Goal: Task Accomplishment & Management: Manage account settings

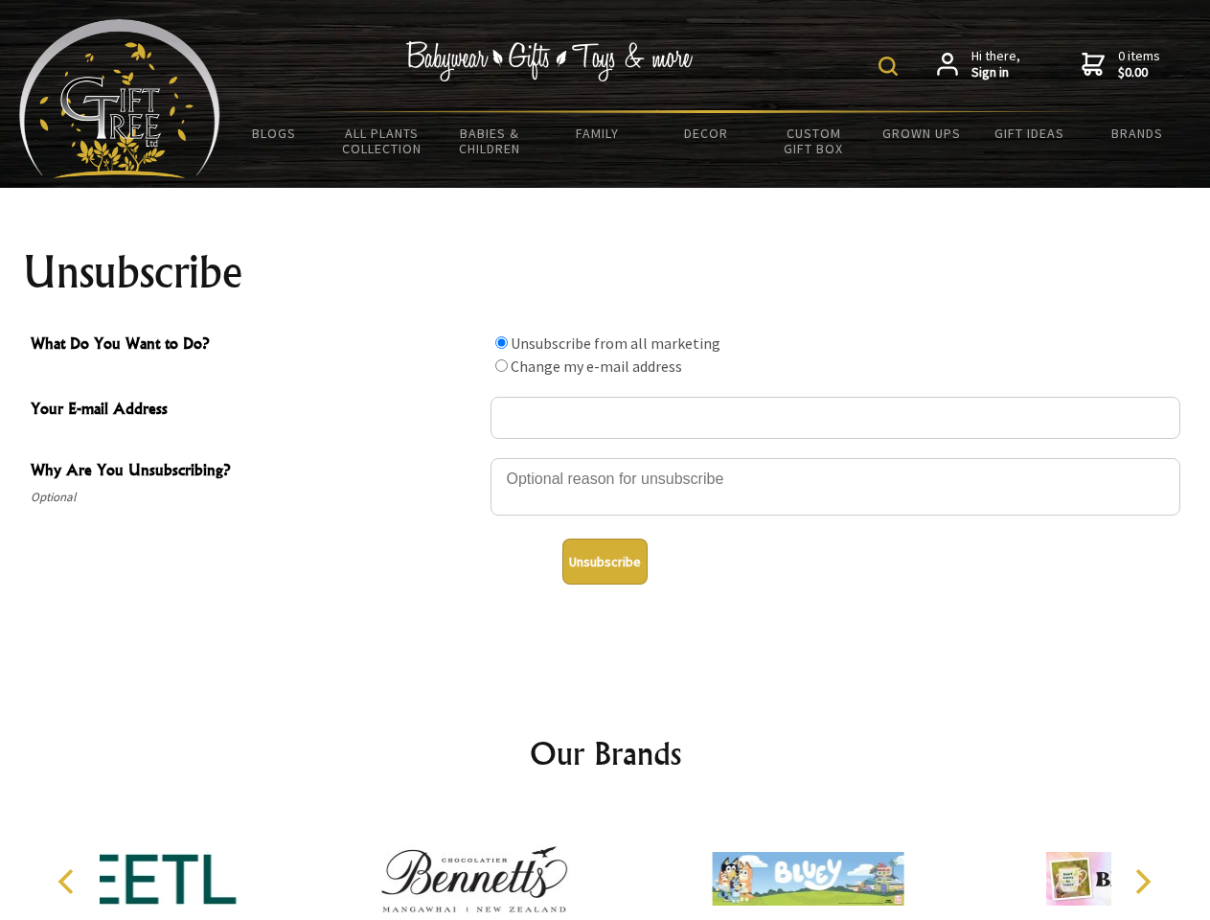
click at [891, 66] on img at bounding box center [887, 66] width 19 height 19
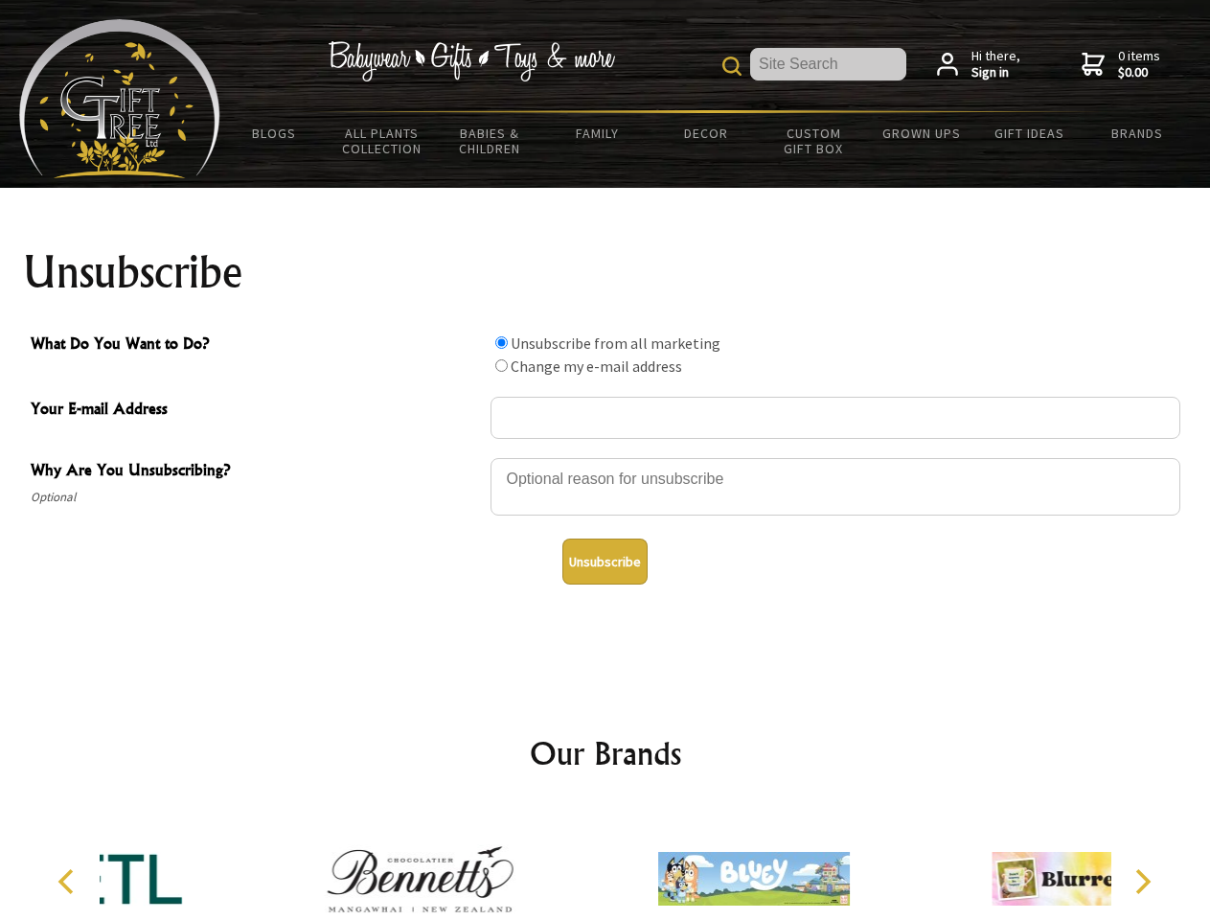
click at [605, 457] on div at bounding box center [835, 489] width 690 height 67
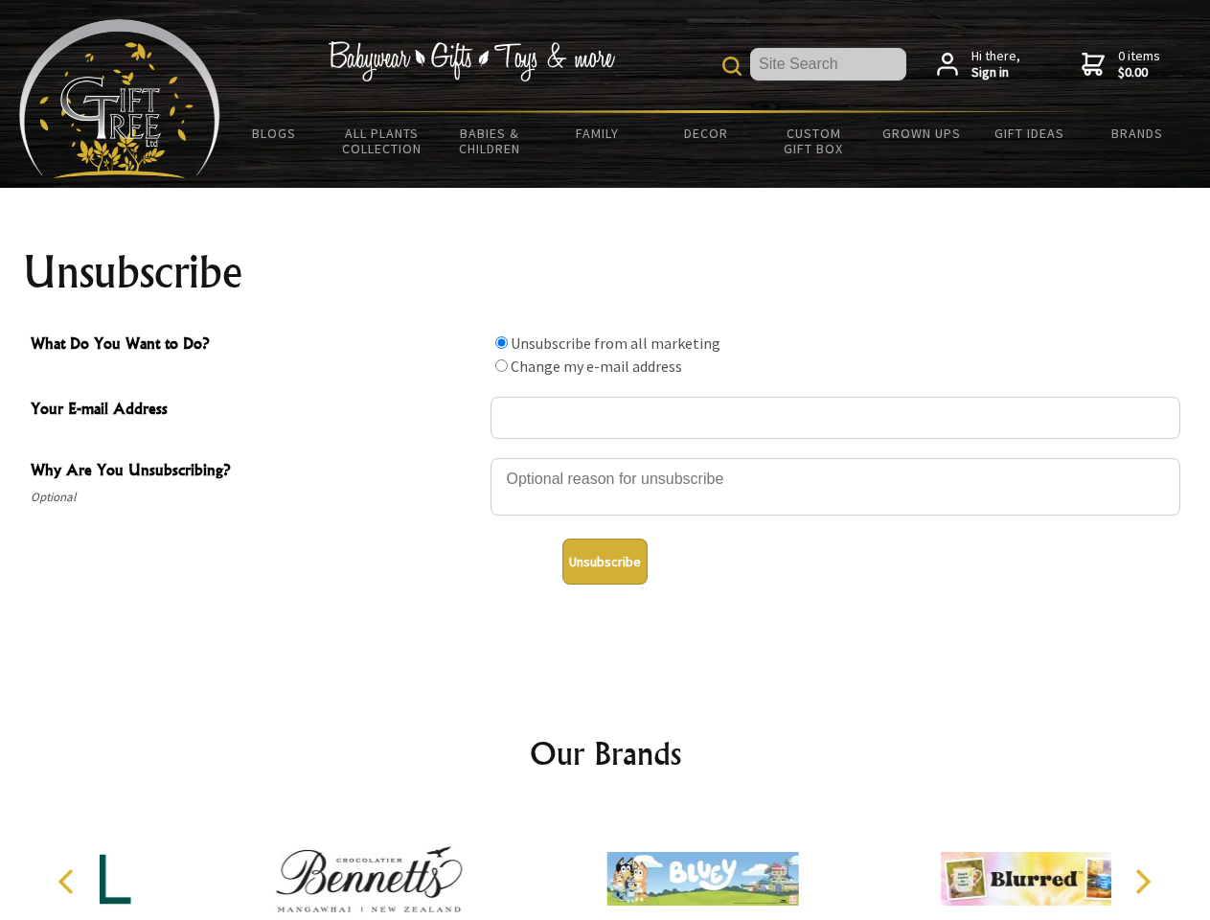
click at [501, 342] on input "What Do You Want to Do?" at bounding box center [501, 342] width 12 height 12
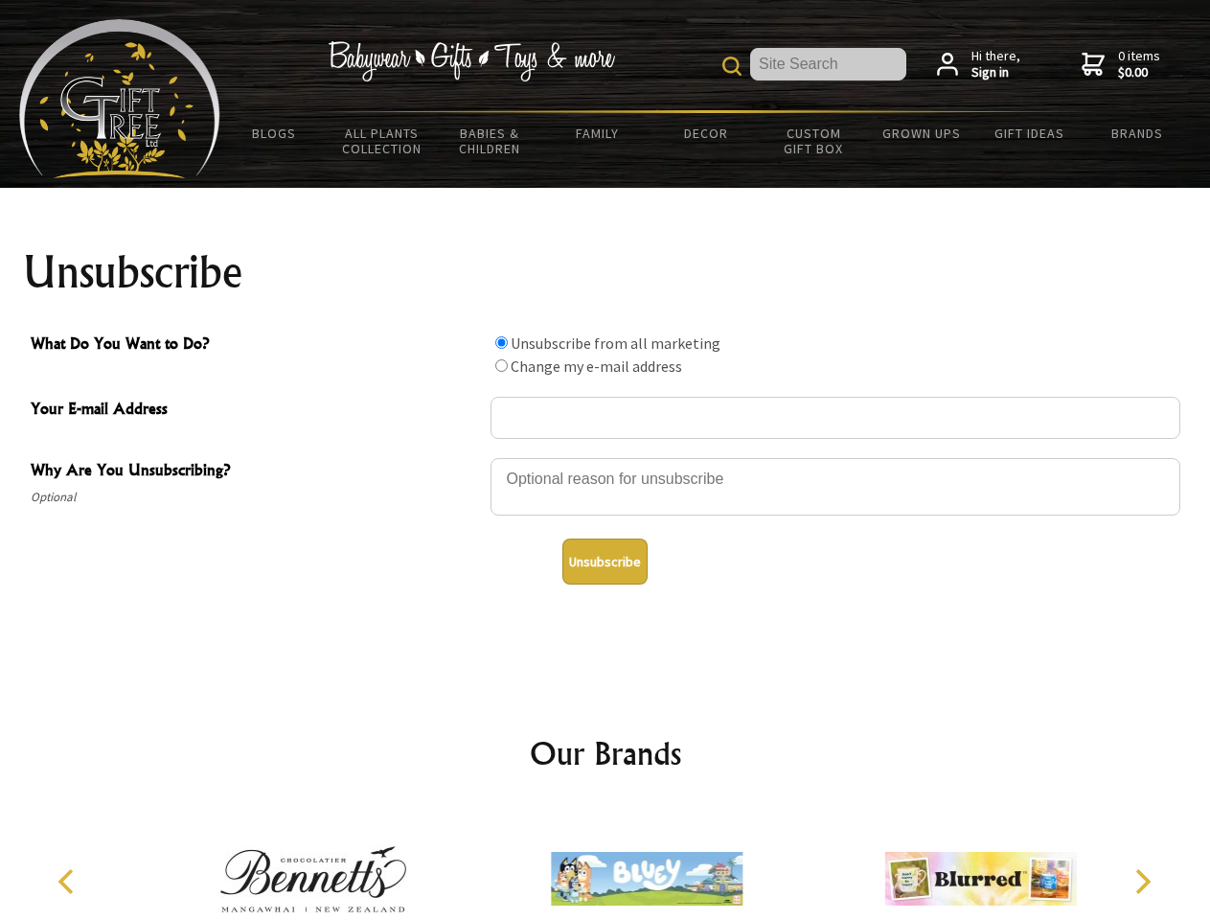
click at [501, 365] on input "What Do You Want to Do?" at bounding box center [501, 365] width 12 height 12
radio input "true"
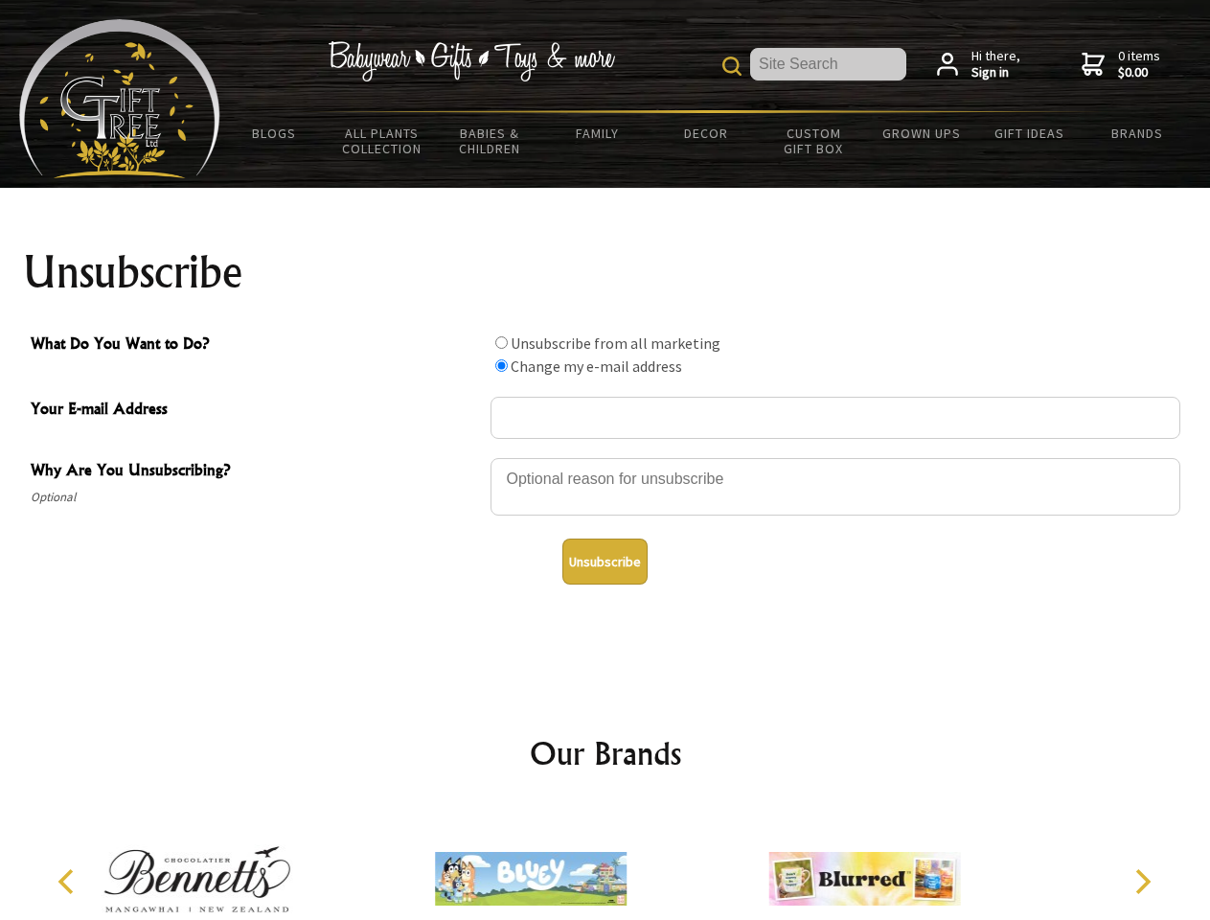
click at [604, 561] on button "Unsubscribe" at bounding box center [604, 561] width 85 height 46
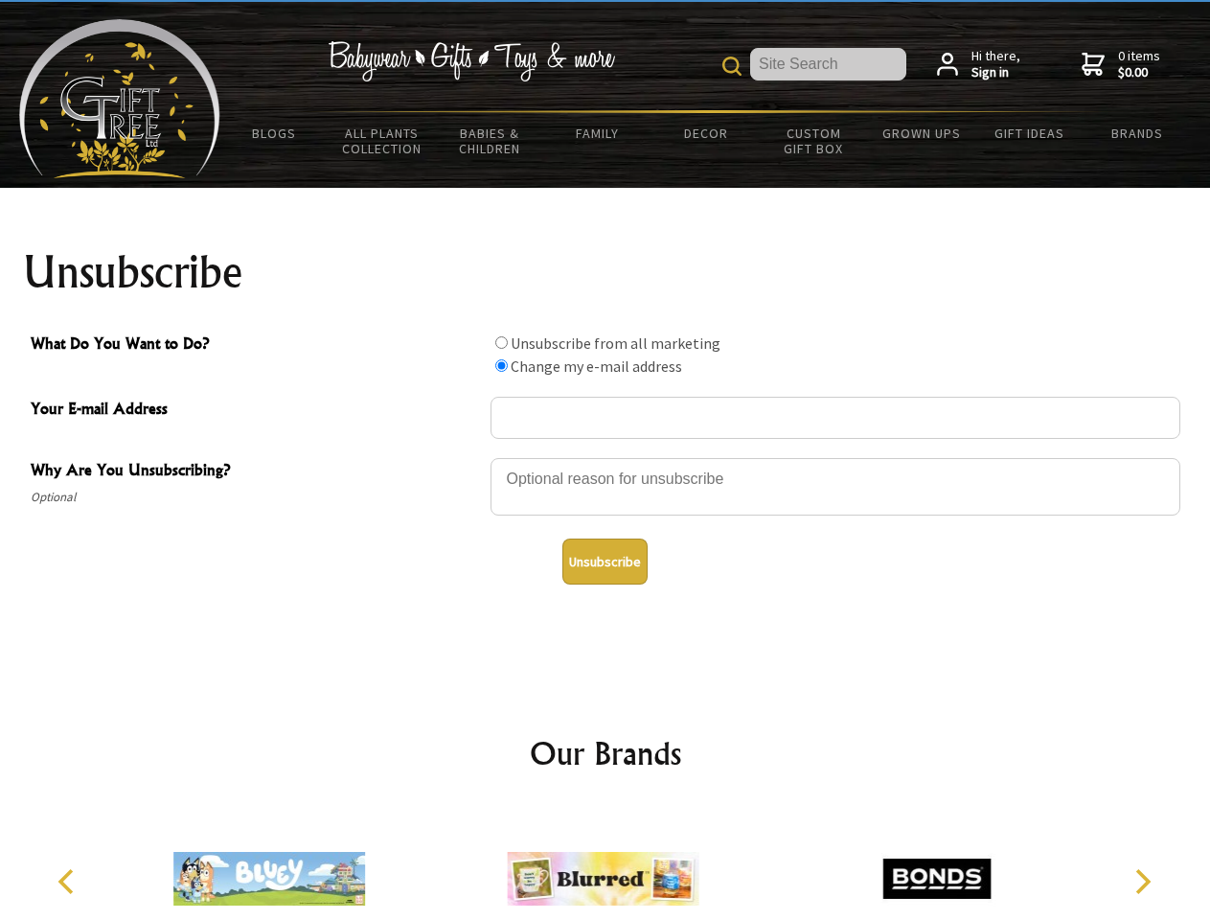
click at [605, 863] on img at bounding box center [603, 879] width 192 height 144
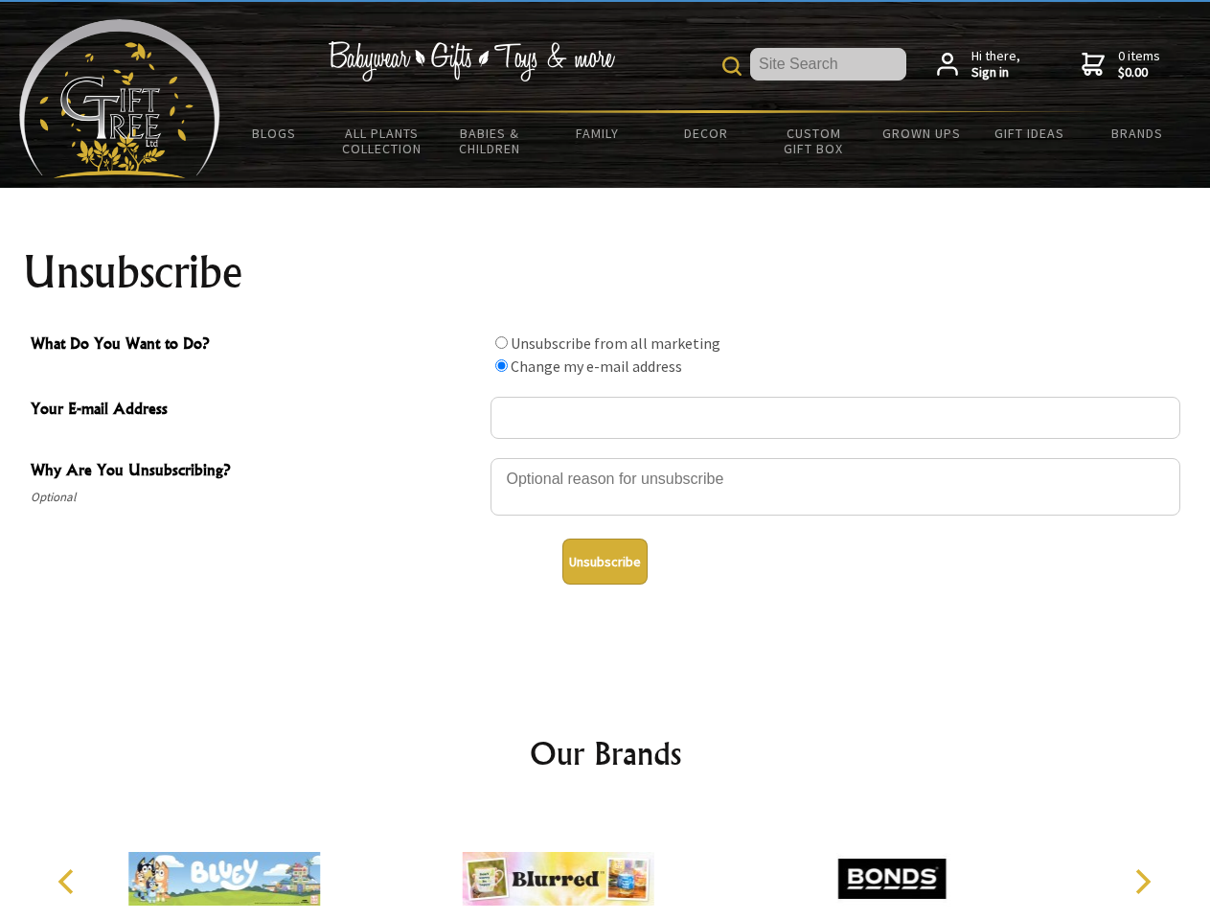
click at [69, 881] on icon "Previous" at bounding box center [68, 881] width 25 height 25
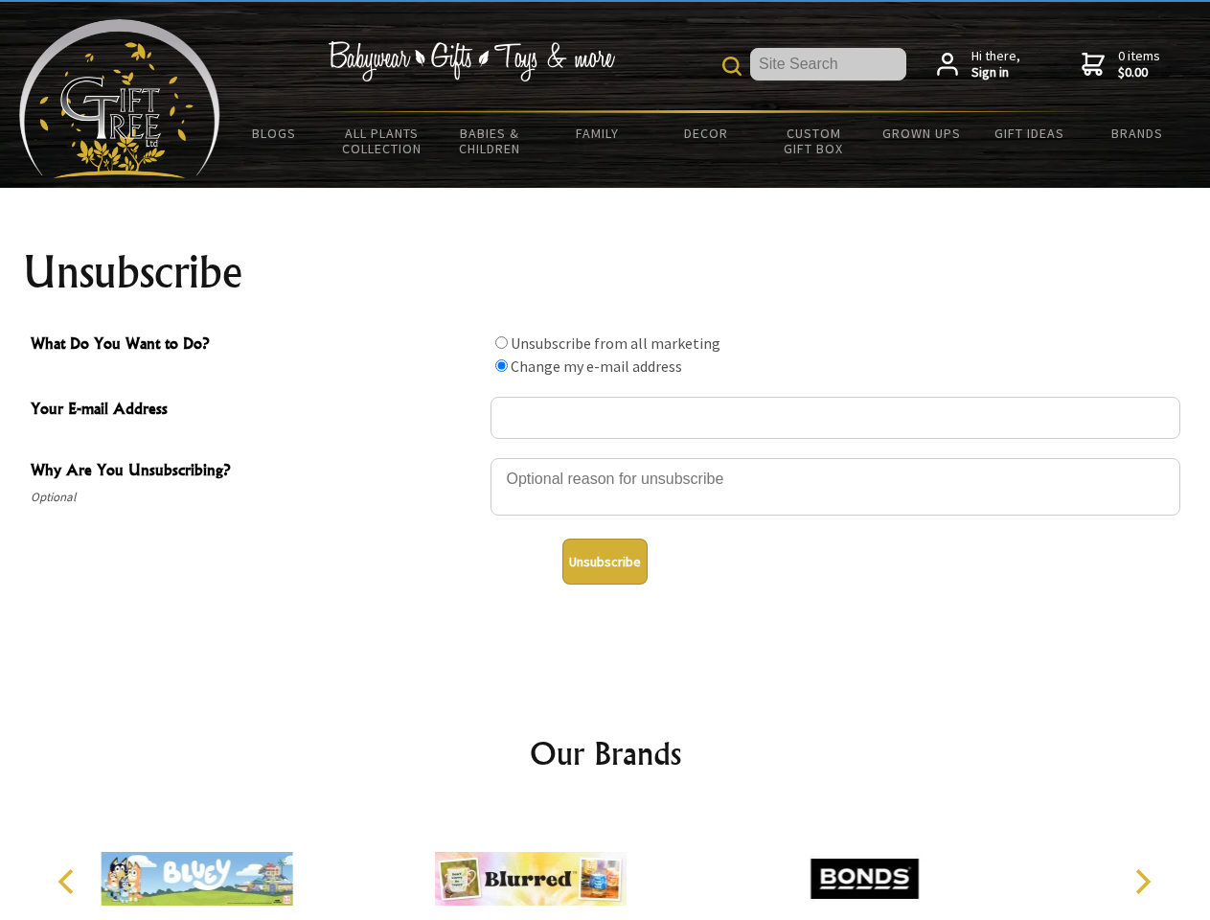
click at [1142, 881] on icon "Next" at bounding box center [1140, 881] width 25 height 25
